Goal: Information Seeking & Learning: Learn about a topic

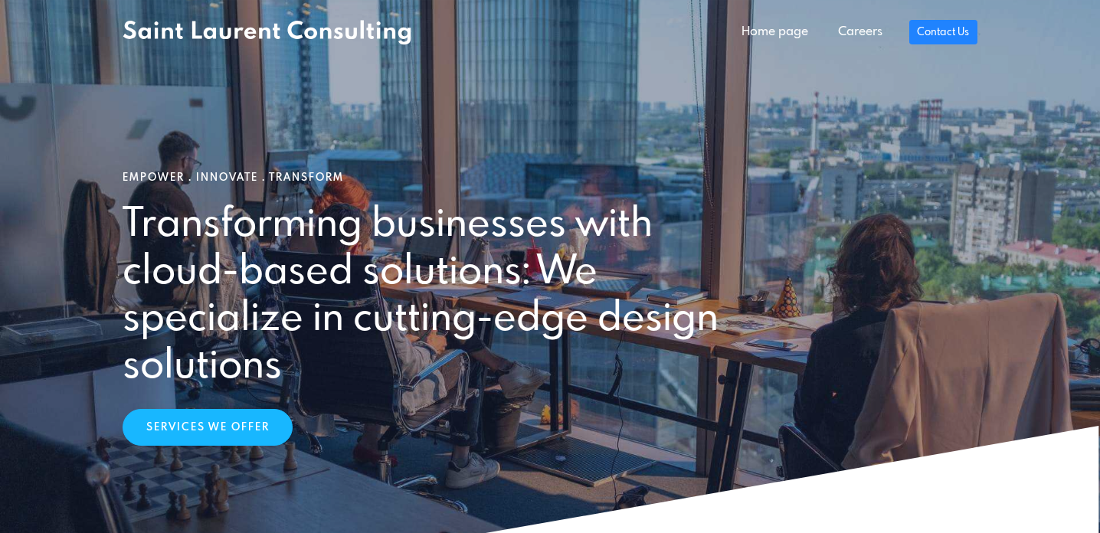
click at [231, 231] on h2 "Transforming businesses with cloud-based solutions: We specialize in cutting-ed…" at bounding box center [443, 296] width 641 height 188
drag, startPoint x: 293, startPoint y: 362, endPoint x: 150, endPoint y: 249, distance: 181.6
click at [150, 249] on h2 "Transforming businesses with cloud-based solutions: We specialize in cutting-ed…" at bounding box center [443, 296] width 641 height 188
click at [862, 36] on link "Careers" at bounding box center [860, 32] width 74 height 31
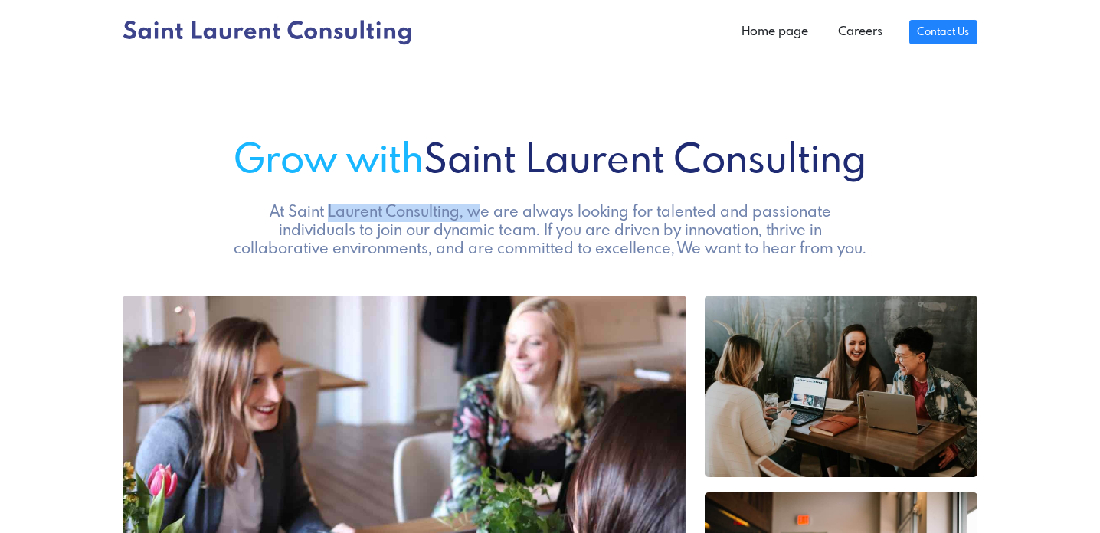
drag, startPoint x: 229, startPoint y: 213, endPoint x: 385, endPoint y: 221, distance: 155.7
click at [385, 221] on h5 "At Saint Laurent Consulting, we are always looking for talented and passionate …" at bounding box center [550, 231] width 641 height 55
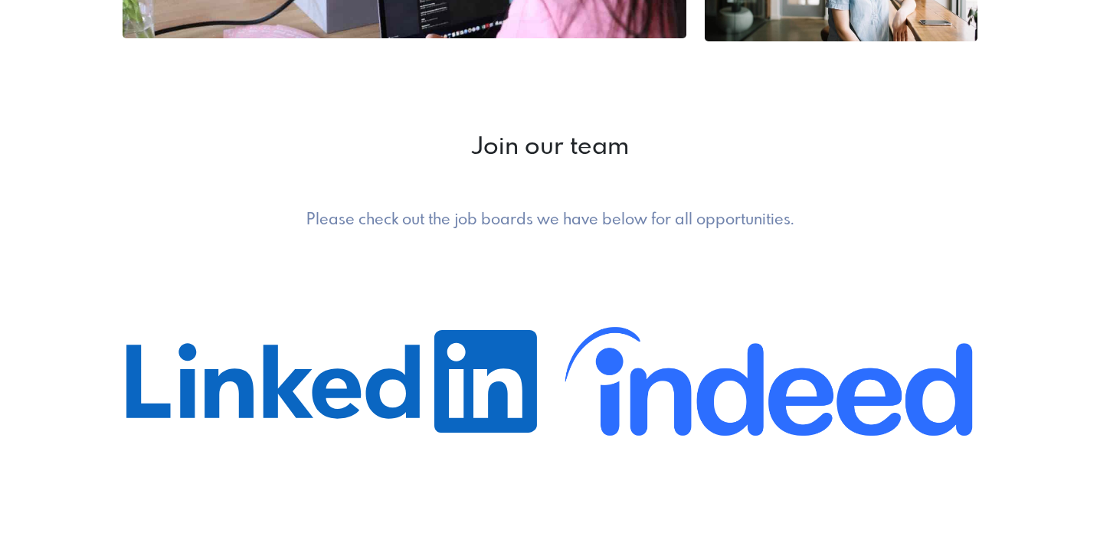
scroll to position [627, 0]
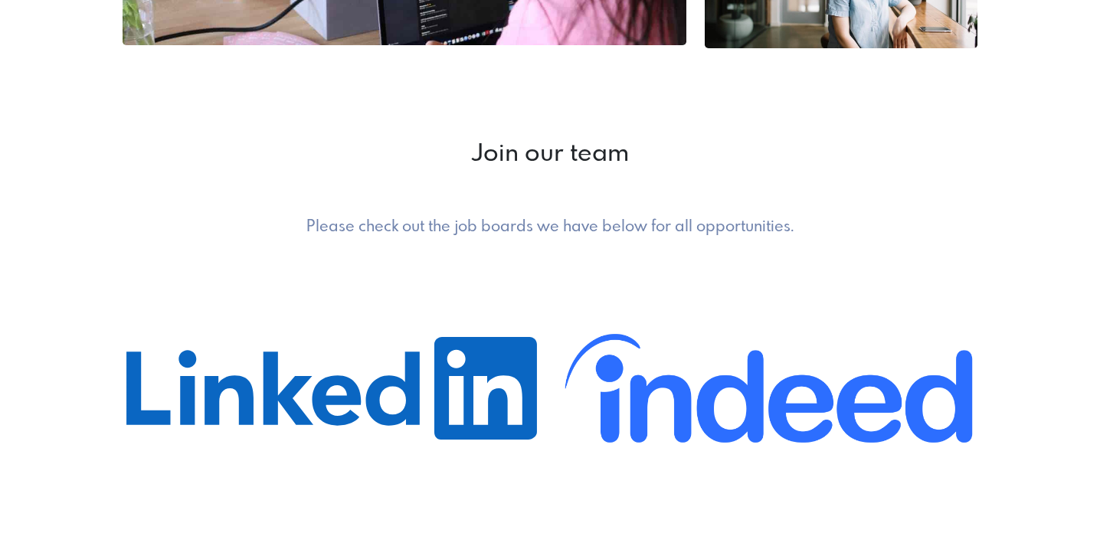
drag, startPoint x: 301, startPoint y: 226, endPoint x: 794, endPoint y: 226, distance: 493.3
click at [794, 226] on h5 "Please check out the job boards we have below for all opportunities." at bounding box center [550, 227] width 641 height 18
click at [795, 226] on h5 "Please check out the job boards we have below for all opportunities." at bounding box center [550, 227] width 641 height 18
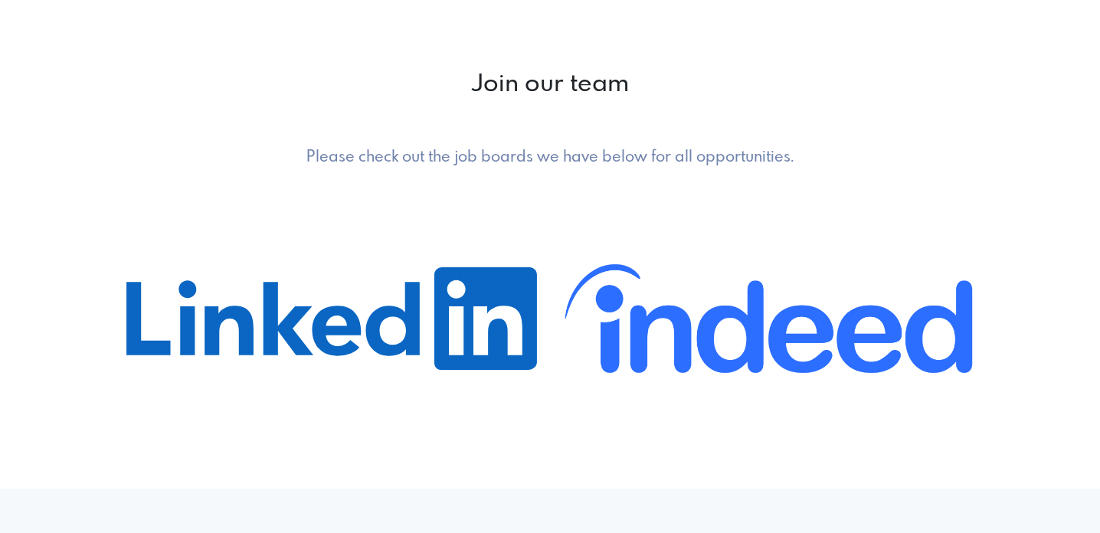
scroll to position [700, 0]
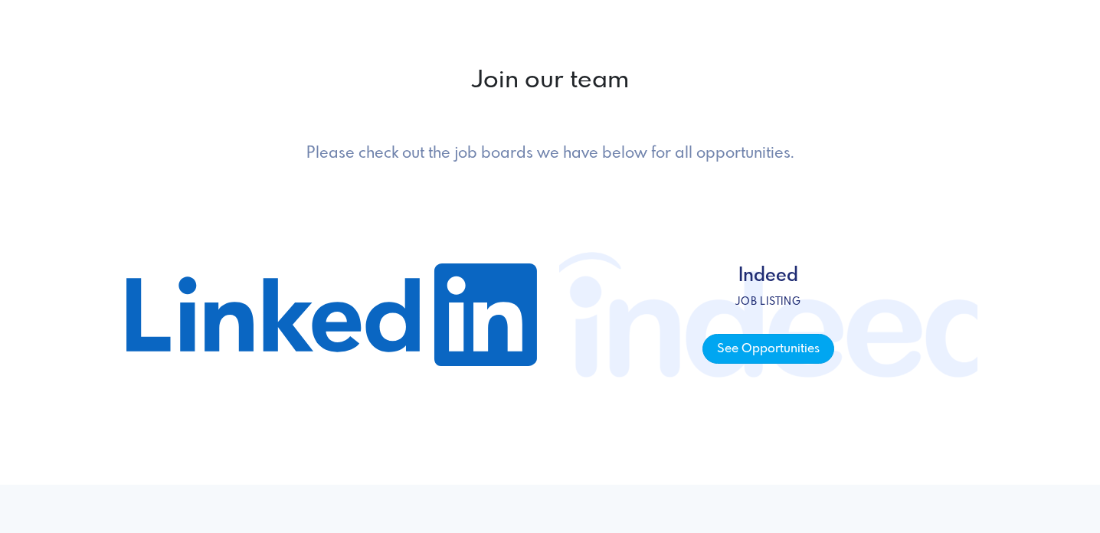
click at [733, 342] on span "See Opportunities" at bounding box center [767, 349] width 131 height 30
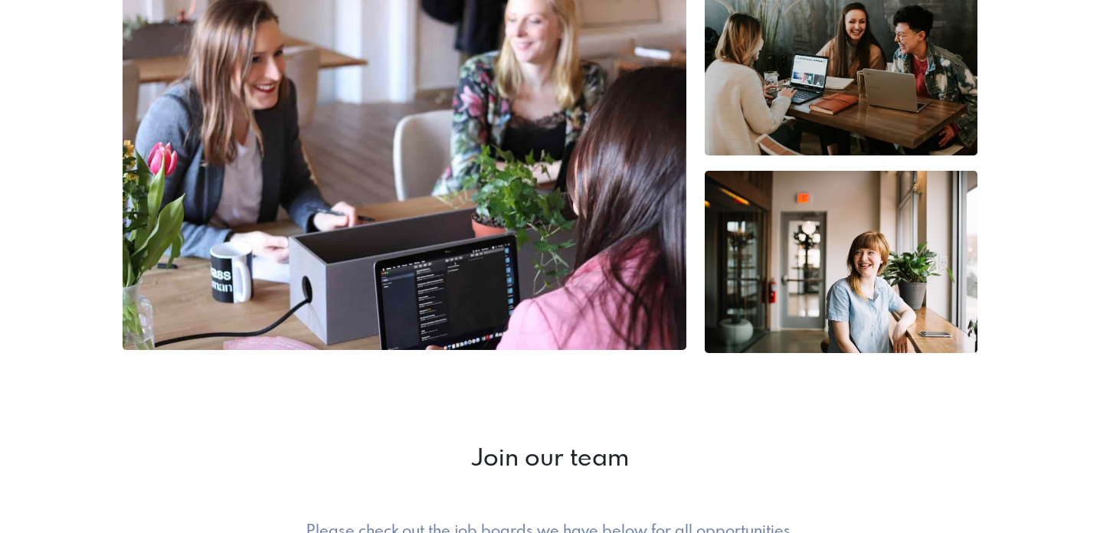
scroll to position [0, 0]
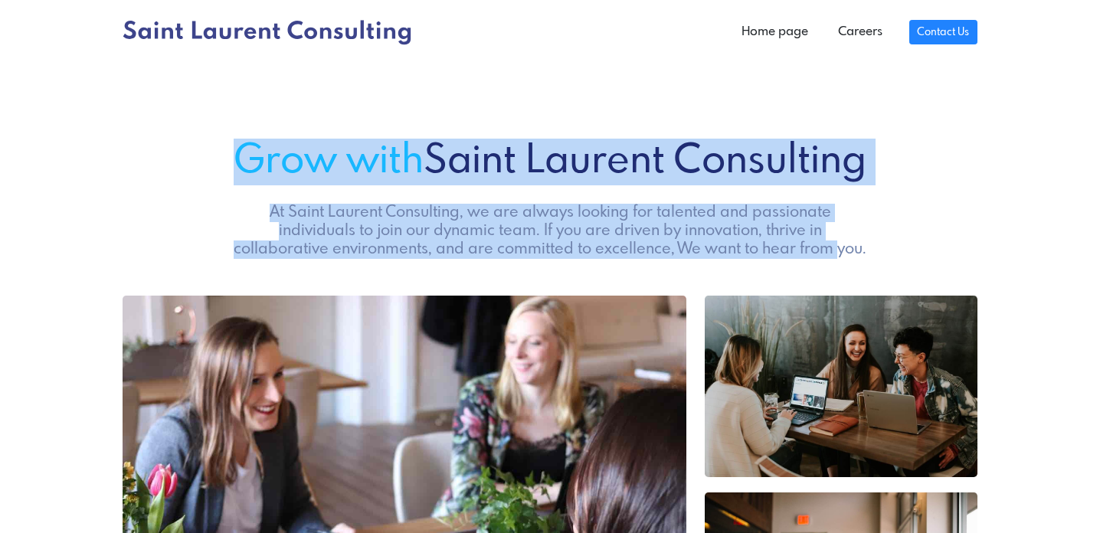
drag, startPoint x: 224, startPoint y: 160, endPoint x: 721, endPoint y: 255, distance: 505.4
click at [721, 255] on div "Grow with Saint Laurent Consulting At Saint Laurent Consulting, we are always l…" at bounding box center [549, 199] width 873 height 120
click at [721, 256] on h5 "At Saint Laurent Consulting, we are always looking for talented and passionate …" at bounding box center [550, 231] width 641 height 55
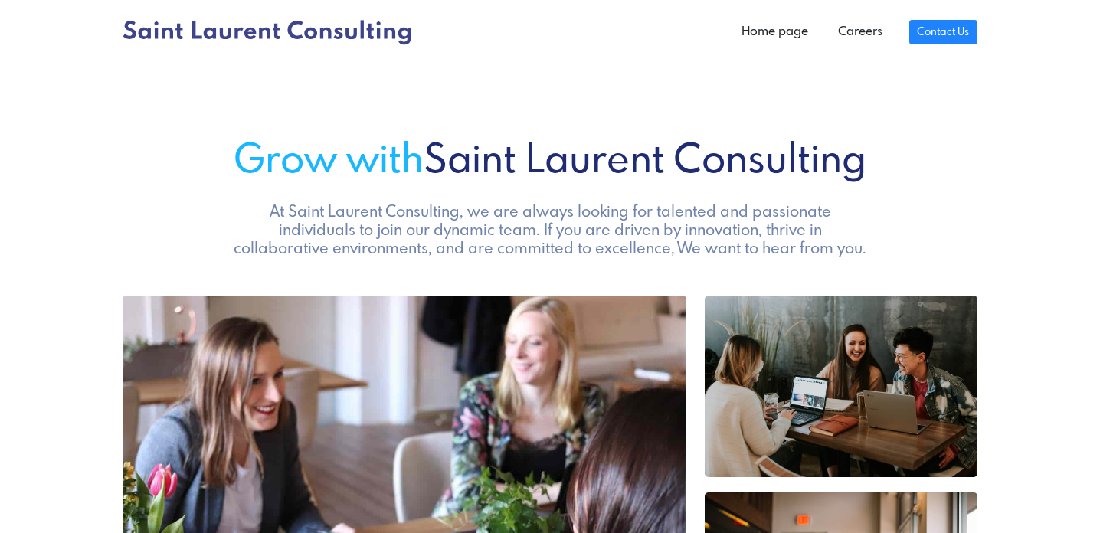
click at [295, 31] on icon at bounding box center [267, 32] width 289 height 25
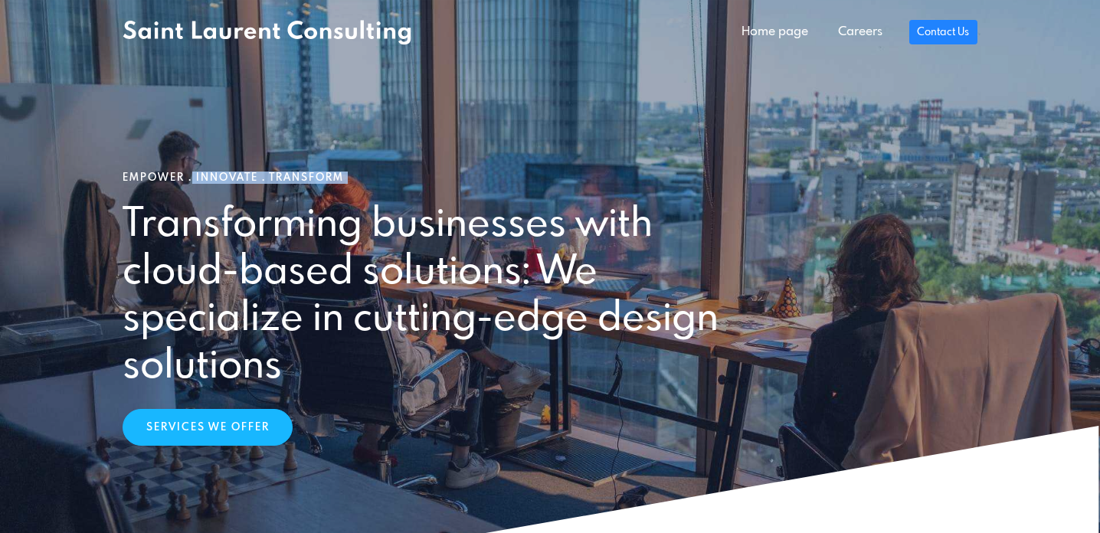
drag, startPoint x: 117, startPoint y: 178, endPoint x: 347, endPoint y: 191, distance: 230.1
click at [347, 191] on div "Empower . Innovate . Transform Transforming businesses with cloud-based solutio…" at bounding box center [549, 309] width 873 height 274
click at [325, 239] on h2 "Transforming businesses with cloud-based solutions: We specialize in cutting-ed…" at bounding box center [443, 296] width 641 height 188
